Goal: Task Accomplishment & Management: Use online tool/utility

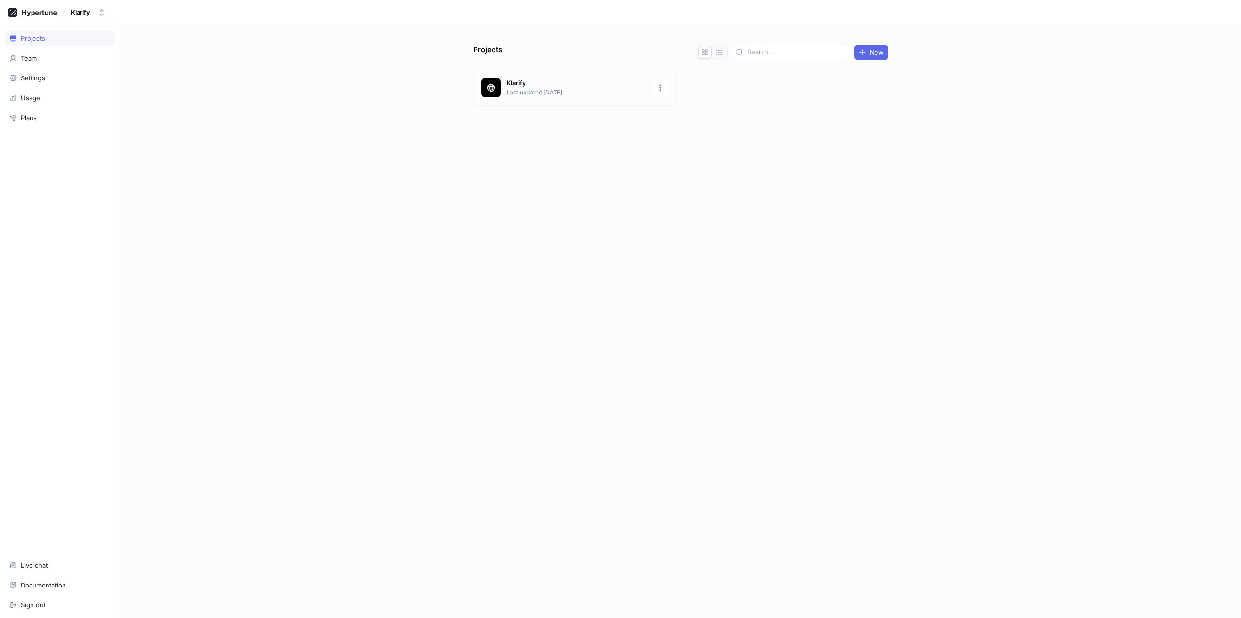
click at [521, 83] on p "Klarify" at bounding box center [576, 84] width 141 height 10
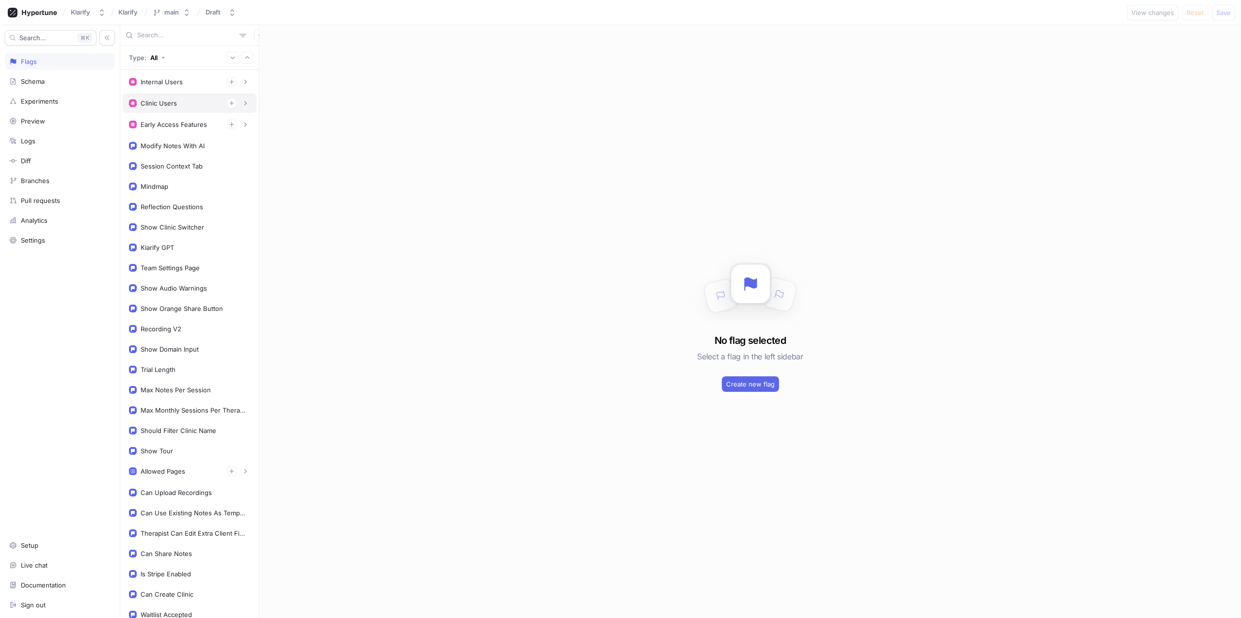
click at [155, 104] on div "Clinic Users" at bounding box center [159, 103] width 36 height 8
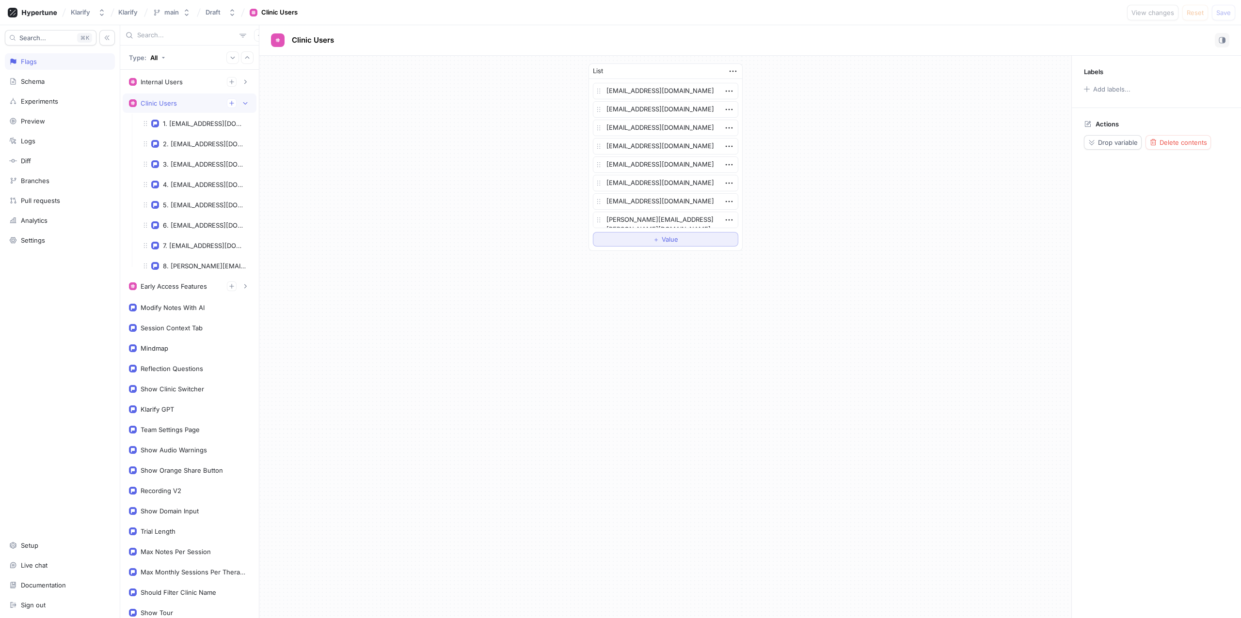
click at [639, 237] on button "＋ Value" at bounding box center [665, 239] width 145 height 15
type textarea "x"
type textarea "[PERSON_NAME][EMAIL_ADDRESS][PERSON_NAME][DOMAIN_NAME]"
click at [1216, 16] on button "Save" at bounding box center [1222, 13] width 23 height 16
type textarea "x"
